Goal: Information Seeking & Learning: Find specific fact

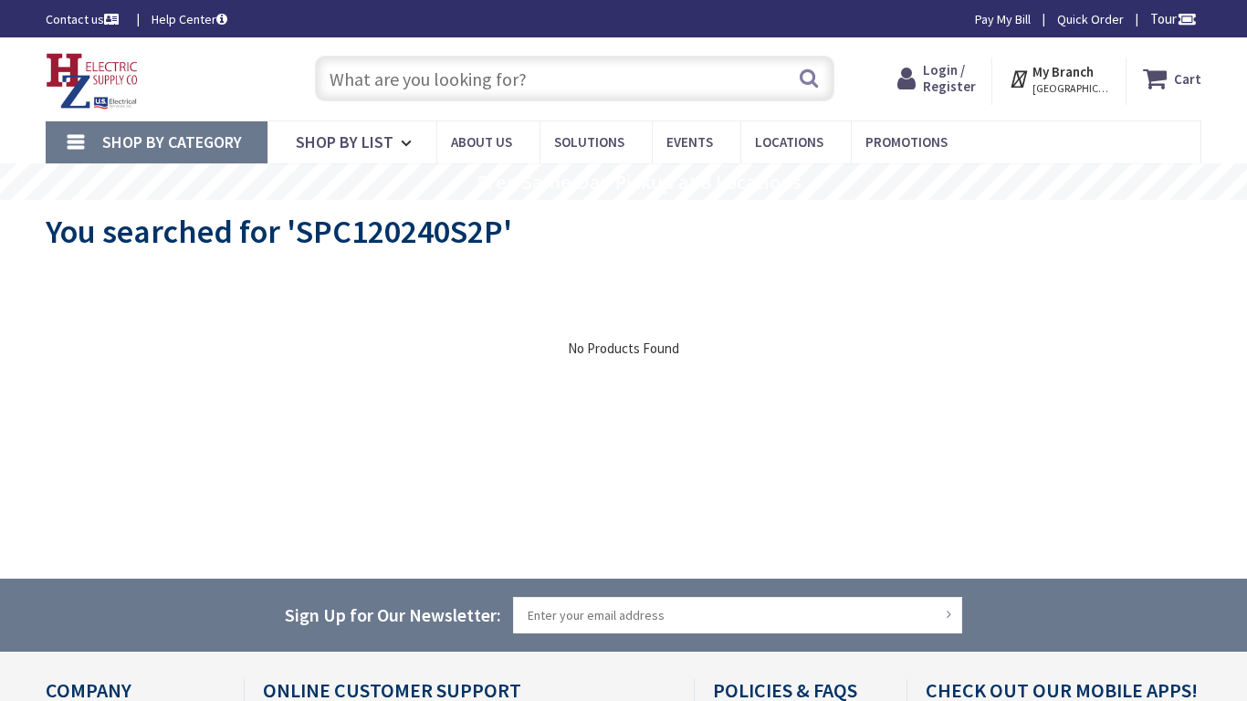
type input "[PERSON_NAME] & [PERSON_NAME], [GEOGRAPHIC_DATA], [GEOGRAPHIC_DATA]"
